Goal: Transaction & Acquisition: Purchase product/service

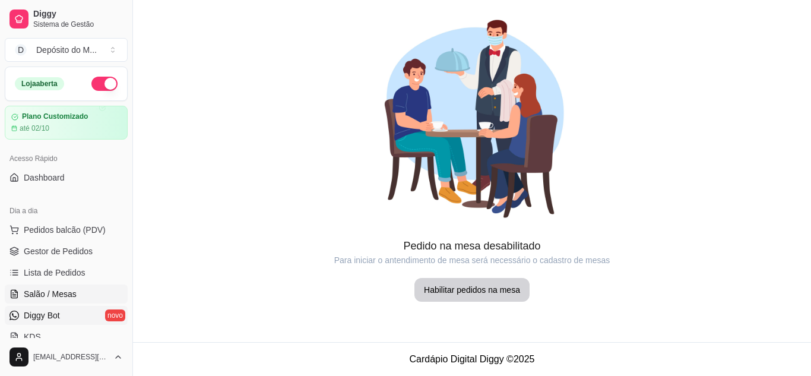
click at [68, 319] on link "Diggy Bot novo" at bounding box center [66, 315] width 123 height 19
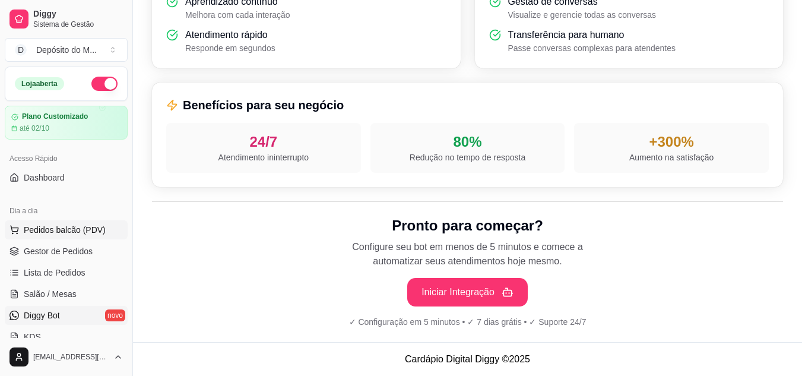
click at [84, 226] on span "Pedidos balcão (PDV)" at bounding box center [65, 230] width 82 height 12
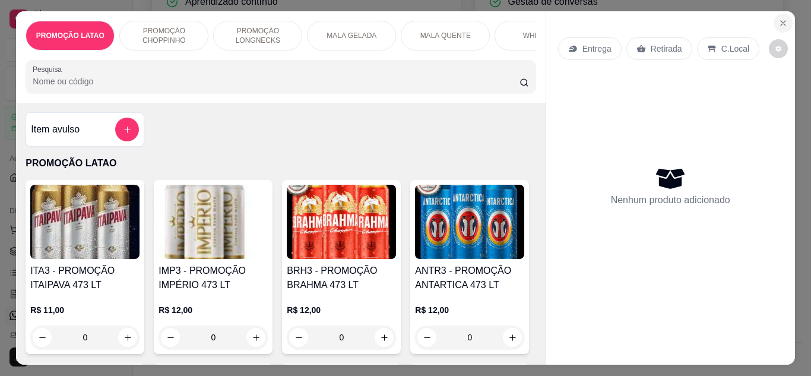
click at [781, 21] on icon "Close" at bounding box center [783, 23] width 5 height 5
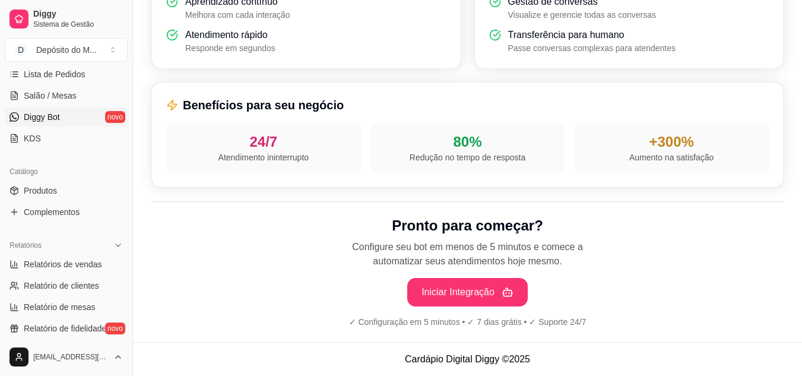
scroll to position [200, 0]
click at [80, 265] on span "Relatórios de vendas" at bounding box center [63, 263] width 78 height 12
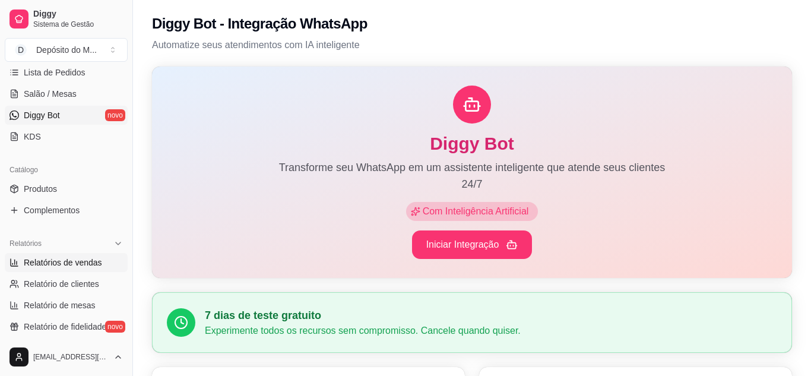
select select "ALL"
select select "0"
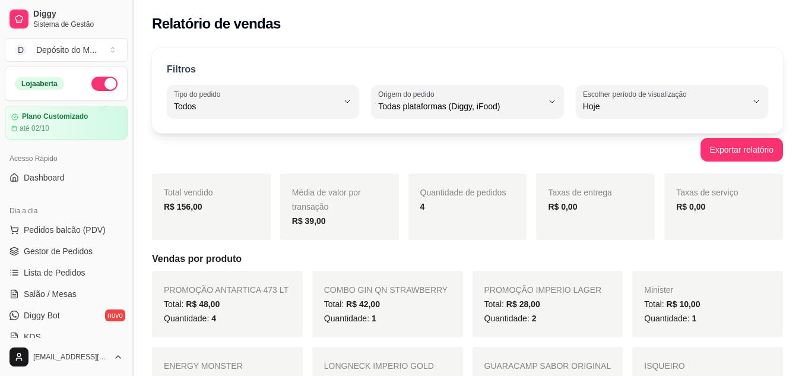
click at [132, 97] on button "Toggle Sidebar" at bounding box center [133, 188] width 10 height 376
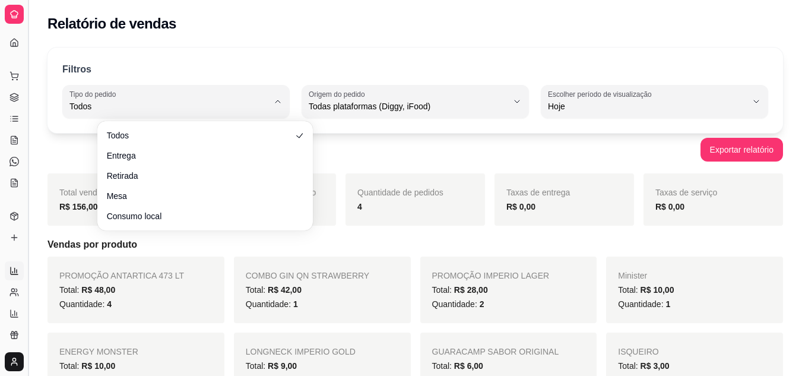
click at [29, 104] on div "Diggy Sistema de Gestão D Depósito do M ... Loja aberta Plano Customizado até 0…" at bounding box center [401, 365] width 802 height 731
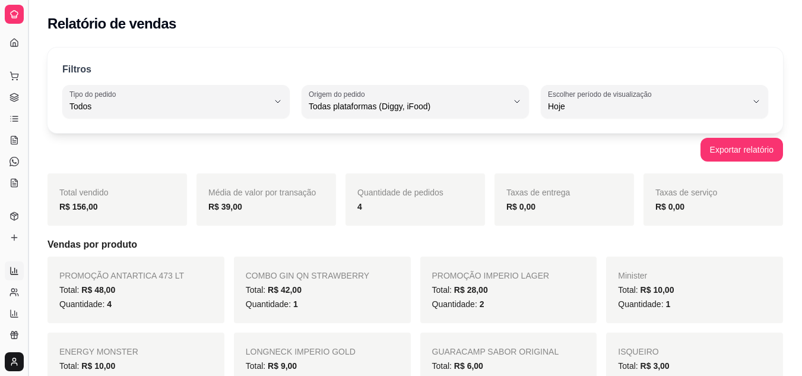
click at [29, 104] on button "Toggle Sidebar" at bounding box center [28, 188] width 10 height 376
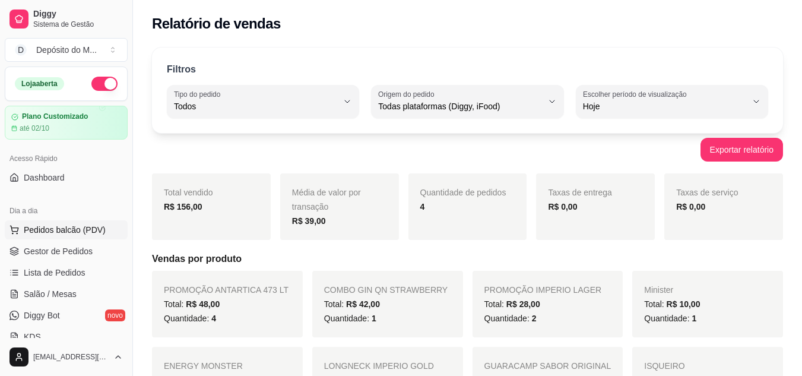
click at [55, 230] on span "Pedidos balcão (PDV)" at bounding box center [65, 230] width 82 height 12
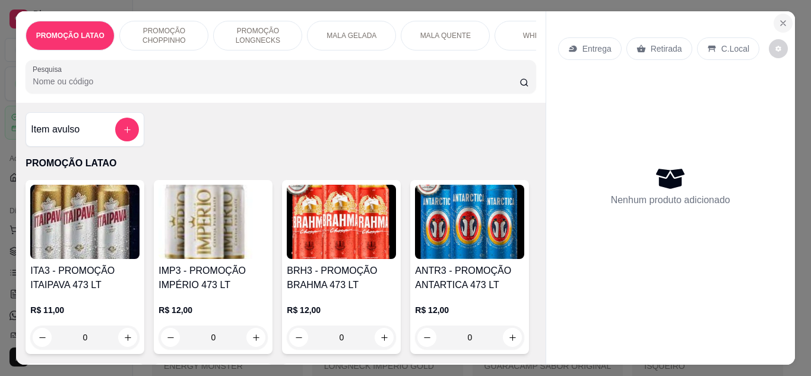
click at [774, 24] on button "Close" at bounding box center [783, 23] width 19 height 19
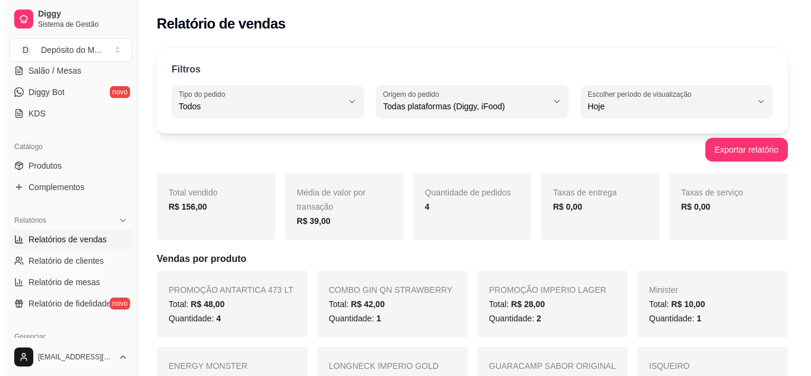
scroll to position [223, 0]
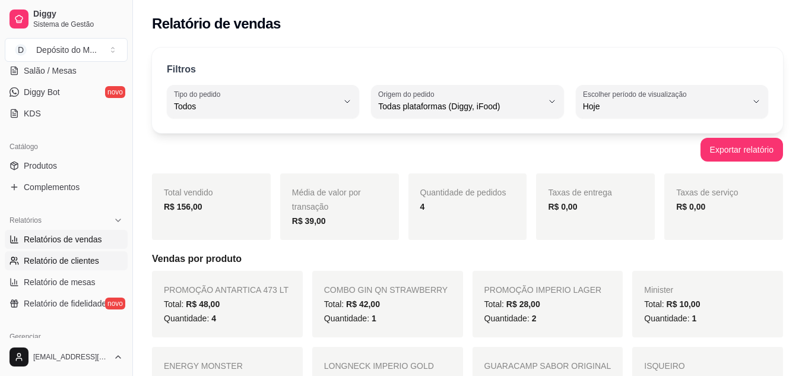
click at [48, 265] on span "Relatório de clientes" at bounding box center [61, 261] width 75 height 12
select select "30"
select select "HIGHEST_TOTAL_SPENT_WITH_ORDERS"
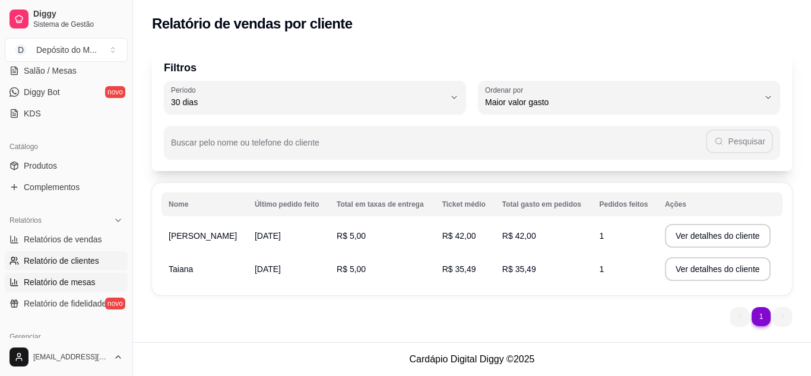
click at [55, 277] on span "Relatório de mesas" at bounding box center [60, 282] width 72 height 12
select select "TOTAL_OF_ORDERS"
select select "7"
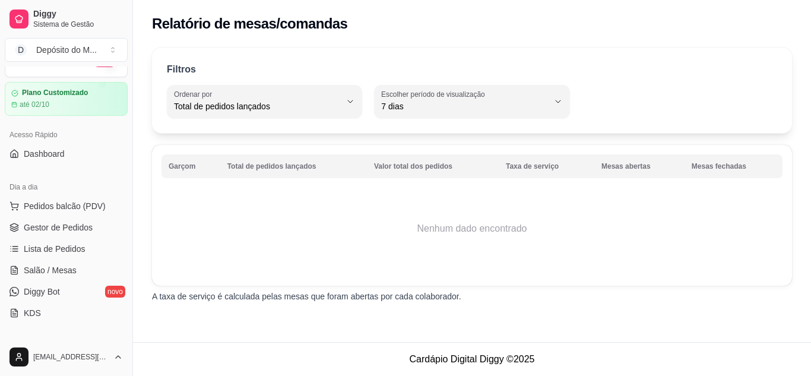
scroll to position [22, 0]
click at [65, 206] on span "Pedidos balcão (PDV)" at bounding box center [65, 208] width 82 height 12
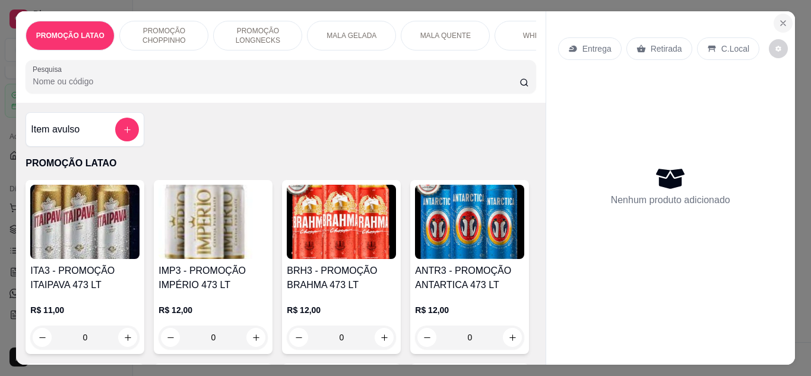
click at [779, 23] on icon "Close" at bounding box center [784, 23] width 10 height 10
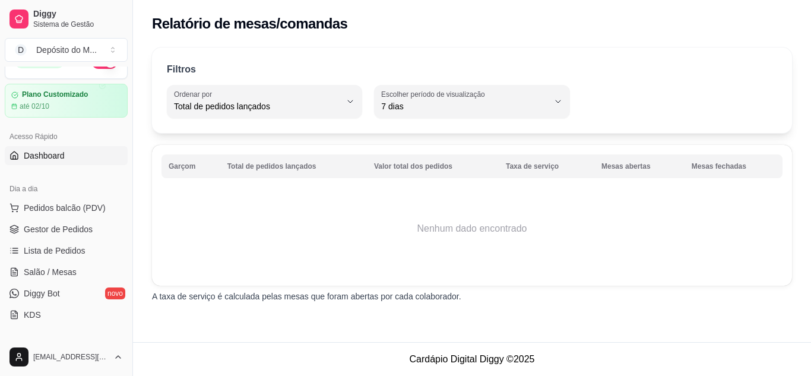
click at [42, 159] on span "Dashboard" at bounding box center [44, 156] width 41 height 12
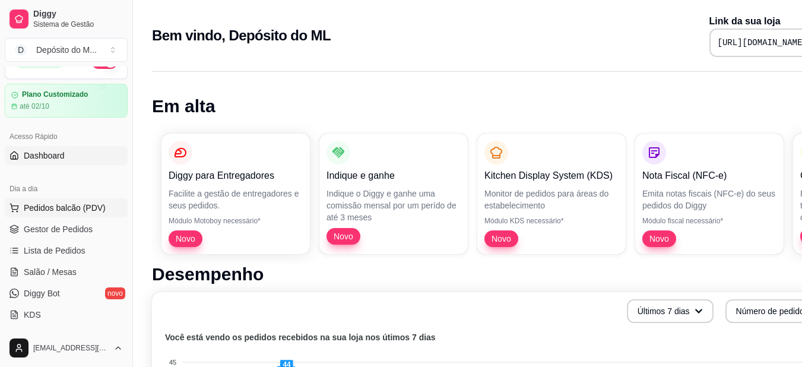
click at [56, 214] on button "Pedidos balcão (PDV)" at bounding box center [66, 207] width 123 height 19
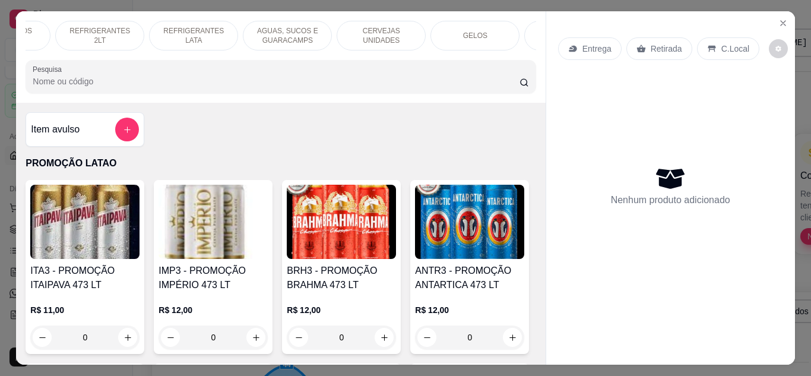
scroll to position [0, 1134]
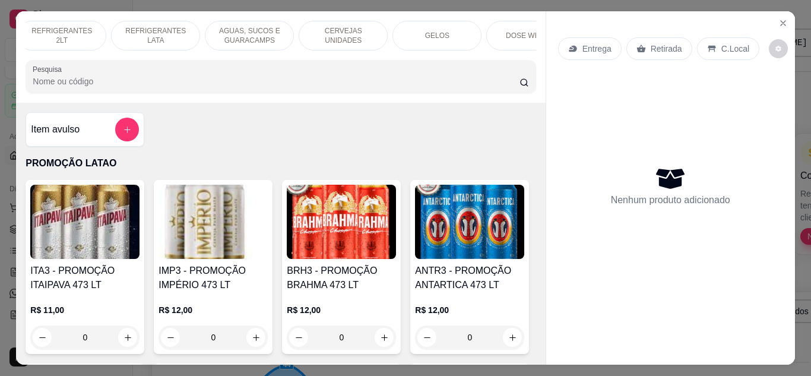
click at [327, 25] on div "CERVEJAS UNIDADES" at bounding box center [343, 36] width 89 height 30
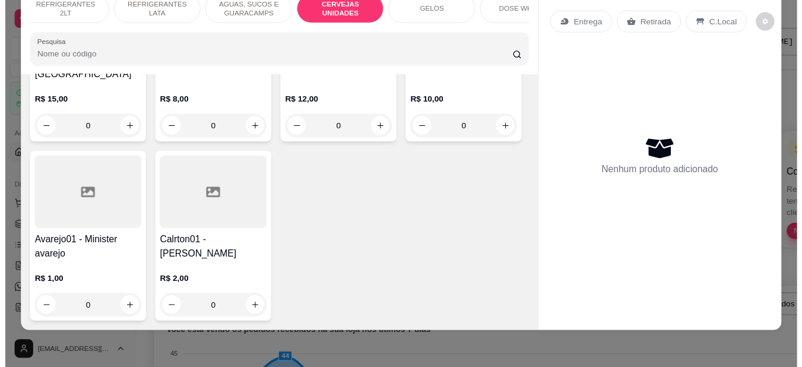
scroll to position [9788, 0]
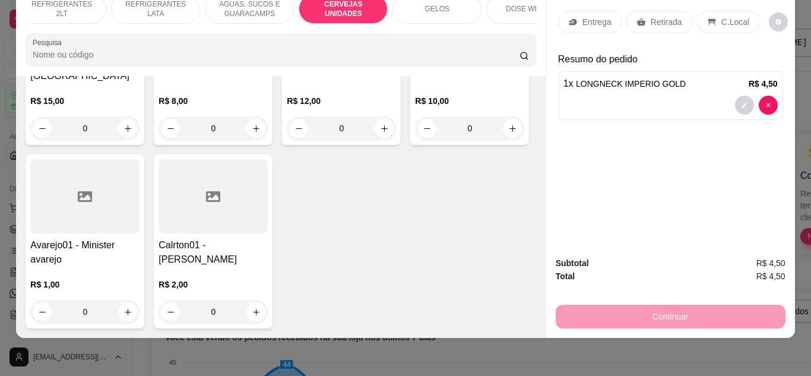
type input "1"
click at [664, 11] on div "Retirada" at bounding box center [660, 22] width 66 height 23
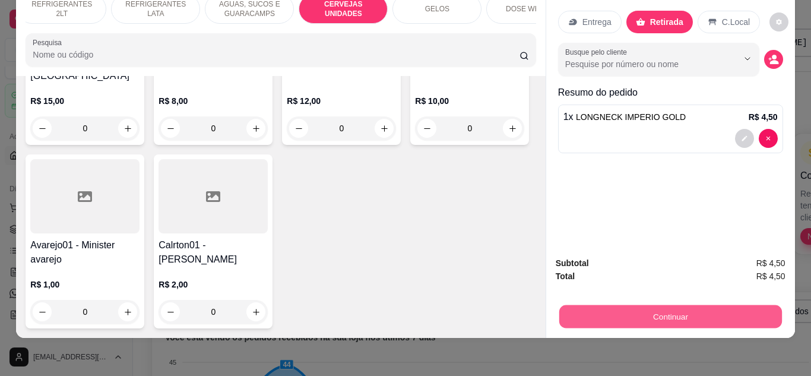
click at [598, 308] on button "Continuar" at bounding box center [670, 316] width 223 height 23
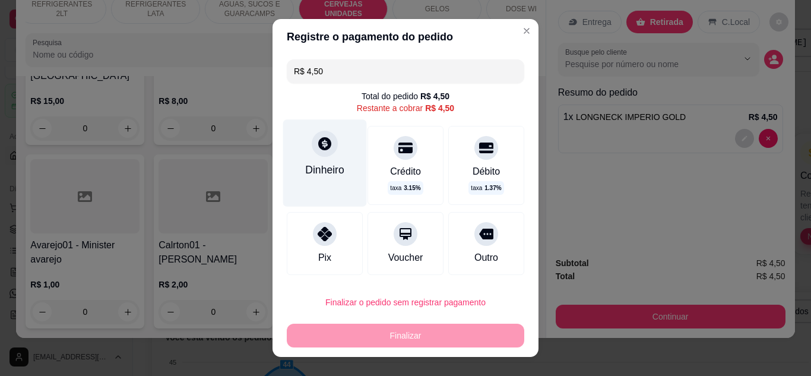
click at [317, 148] on icon at bounding box center [324, 143] width 15 height 15
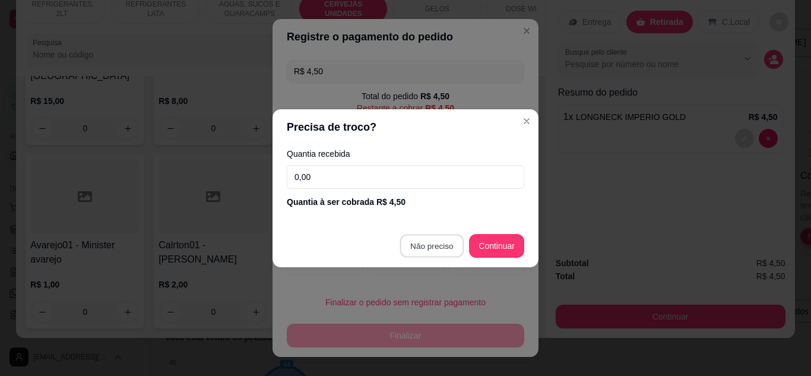
type input "R$ 0,00"
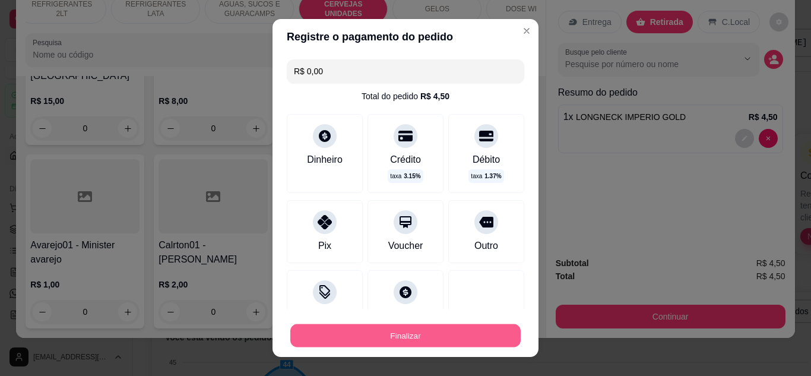
click at [452, 330] on button "Finalizar" at bounding box center [405, 335] width 230 height 23
